Goal: Information Seeking & Learning: Check status

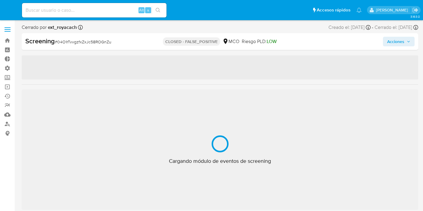
select select "10"
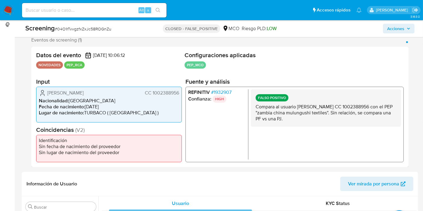
scroll to position [100, 0]
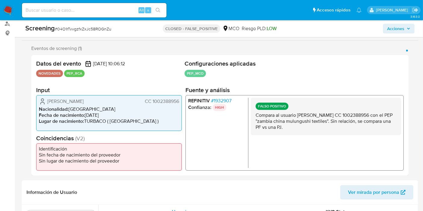
drag, startPoint x: 143, startPoint y: 105, endPoint x: 150, endPoint y: 105, distance: 6.6
click at [150, 105] on div "Yurelis Alejandra Marrugo Paternina CC 1002388956" at bounding box center [109, 101] width 140 height 7
click at [157, 103] on span "CC 1002388956" at bounding box center [162, 101] width 34 height 6
drag, startPoint x: 151, startPoint y: 102, endPoint x: 182, endPoint y: 105, distance: 31.1
click at [182, 105] on div "Datos del evento 28/09/2025 10:06:12 NOVEDADES PEP_RCA Configuraciones aplicada…" at bounding box center [220, 115] width 378 height 121
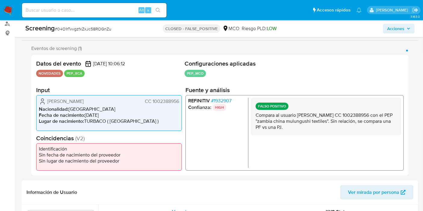
click at [217, 99] on span "# 1932907" at bounding box center [221, 101] width 20 height 6
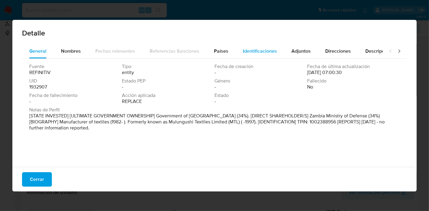
click at [253, 48] on span "Identificaciones" at bounding box center [260, 51] width 34 height 7
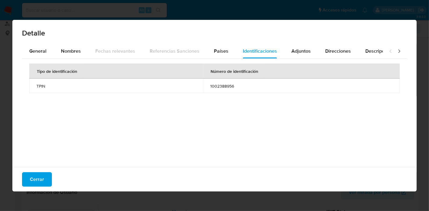
drag, startPoint x: 34, startPoint y: 84, endPoint x: 53, endPoint y: 86, distance: 19.1
click at [52, 87] on td "TPIN" at bounding box center [116, 86] width 174 height 14
click at [53, 86] on span "TPIN" at bounding box center [115, 85] width 159 height 5
click at [41, 85] on span "TPIN" at bounding box center [115, 85] width 159 height 5
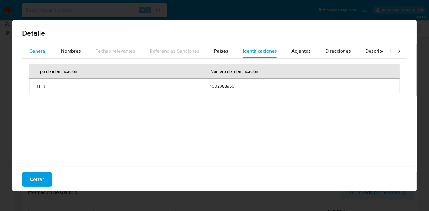
click at [34, 50] on span "General" at bounding box center [37, 51] width 17 height 7
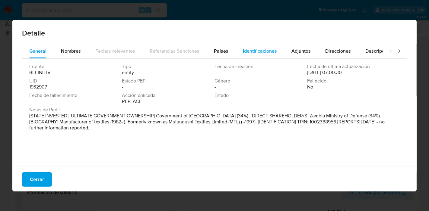
click at [261, 46] on div "Identificaciones" at bounding box center [260, 51] width 34 height 14
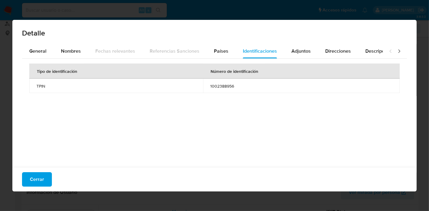
click at [37, 88] on span "TPIN" at bounding box center [115, 85] width 159 height 5
click at [46, 178] on button "Cerrar" at bounding box center [37, 179] width 30 height 14
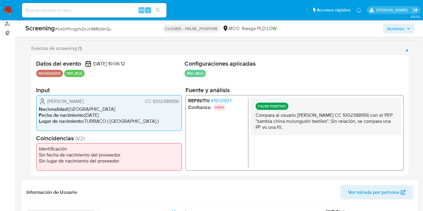
drag, startPoint x: 187, startPoint y: 89, endPoint x: 221, endPoint y: 95, distance: 34.2
click at [256, 93] on section "Fuente y análisis REFINITIV # 1932907 Confianza: HIGH FALSO POSITIVO Compara al…" at bounding box center [295, 128] width 218 height 84
click at [220, 95] on div "REFINITIV # 1932907 Confianza: HIGH FALSO POSITIVO Compara al usuario Yurelis A…" at bounding box center [295, 133] width 218 height 76
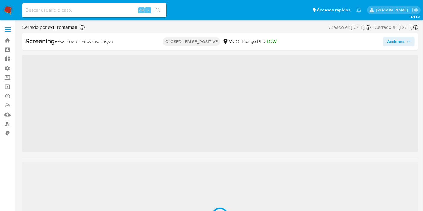
scroll to position [283, 0]
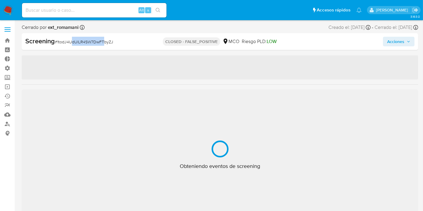
drag, startPoint x: 100, startPoint y: 39, endPoint x: 108, endPoint y: 42, distance: 8.4
click at [104, 41] on span "# 1todJ4UdUlLR4SW7DwFTbyZJ" at bounding box center [84, 42] width 58 height 6
click at [108, 42] on span "# 1todJ4UdUlLR4SW7DwFTbyZJ" at bounding box center [84, 42] width 58 height 6
select select "10"
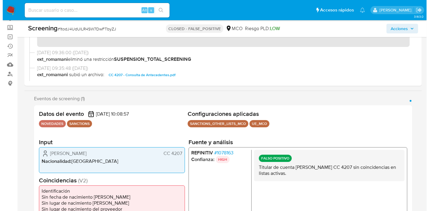
scroll to position [100, 0]
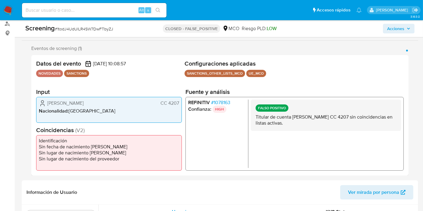
drag, startPoint x: 168, startPoint y: 104, endPoint x: 180, endPoint y: 107, distance: 11.4
click at [180, 107] on div "[PERSON_NAME] CC 4207 Nacionalidad : [DEMOGRAPHIC_DATA]" at bounding box center [109, 110] width 146 height 26
click at [219, 102] on span "# 1078163" at bounding box center [220, 103] width 19 height 6
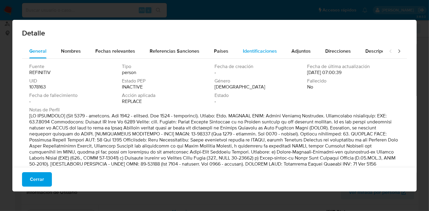
click at [250, 54] on span "Identificaciones" at bounding box center [260, 51] width 34 height 7
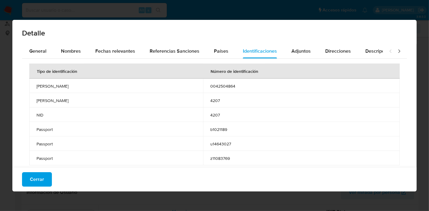
drag, startPoint x: 35, startPoint y: 101, endPoint x: 49, endPoint y: 99, distance: 13.7
click at [49, 99] on td "[PERSON_NAME]" at bounding box center [116, 100] width 174 height 14
click at [35, 119] on td "NID" at bounding box center [116, 115] width 174 height 14
drag, startPoint x: 35, startPoint y: 117, endPoint x: 52, endPoint y: 117, distance: 17.8
click at [52, 117] on td "NID" at bounding box center [116, 115] width 174 height 14
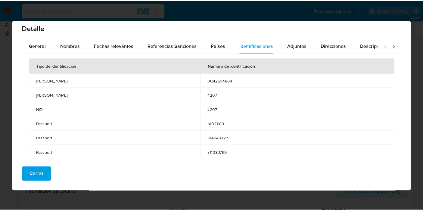
scroll to position [8, 0]
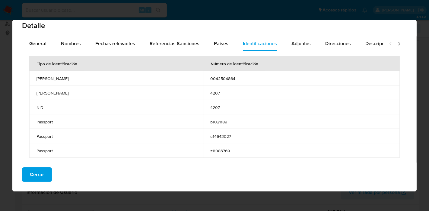
click at [210, 109] on span "4207" at bounding box center [301, 107] width 182 height 5
click at [40, 177] on span "Cerrar" at bounding box center [37, 174] width 14 height 13
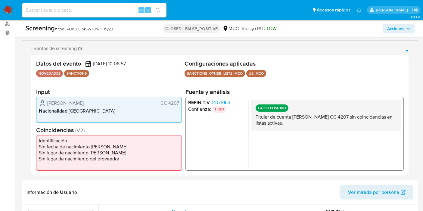
drag, startPoint x: 168, startPoint y: 105, endPoint x: 178, endPoint y: 105, distance: 10.5
click at [178, 105] on span "CC 4207" at bounding box center [170, 103] width 19 height 6
drag, startPoint x: 169, startPoint y: 104, endPoint x: 181, endPoint y: 107, distance: 12.4
click at [181, 107] on div "[PERSON_NAME] CC 4207 Nacionalidad : [DEMOGRAPHIC_DATA]" at bounding box center [109, 110] width 146 height 26
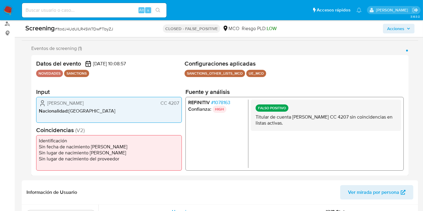
click at [175, 106] on span "CC 4207" at bounding box center [170, 103] width 19 height 6
drag, startPoint x: 169, startPoint y: 105, endPoint x: 179, endPoint y: 103, distance: 9.9
click at [180, 104] on div "[PERSON_NAME] CC 4207 Nacionalidad : [DEMOGRAPHIC_DATA]" at bounding box center [109, 110] width 146 height 26
click at [178, 103] on span "CC 4207" at bounding box center [170, 103] width 19 height 6
drag, startPoint x: 169, startPoint y: 101, endPoint x: 179, endPoint y: 103, distance: 10.5
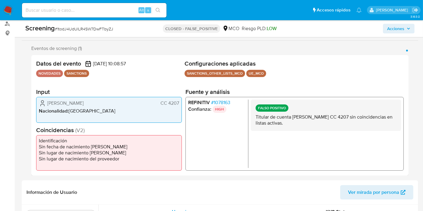
click at [180, 103] on div "[PERSON_NAME] CC 4207 Nacionalidad : [DEMOGRAPHIC_DATA]" at bounding box center [109, 110] width 146 height 26
click at [176, 103] on span "CC 4207" at bounding box center [170, 103] width 19 height 6
drag, startPoint x: 168, startPoint y: 105, endPoint x: 182, endPoint y: 102, distance: 13.5
click at [182, 102] on div "Datos del evento [DATE] 10:08:57 NOVEDADES SANCTIONS Configuraciones aplicadas …" at bounding box center [220, 115] width 378 height 121
